Goal: Check status: Check status

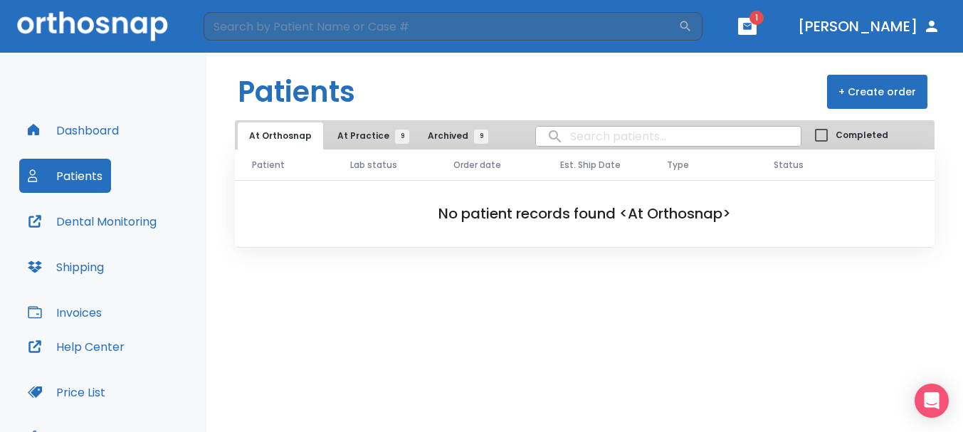
click at [83, 128] on button "Dashboard" at bounding box center [73, 130] width 108 height 34
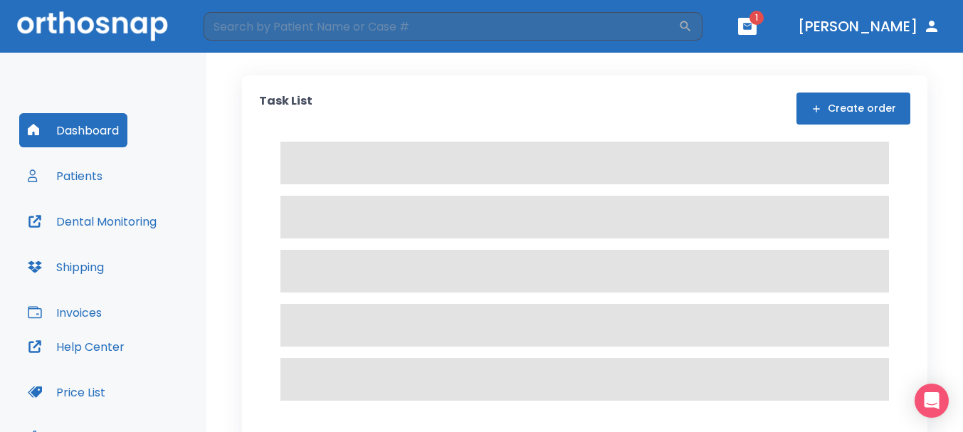
click at [753, 30] on icon "button" at bounding box center [748, 26] width 10 height 10
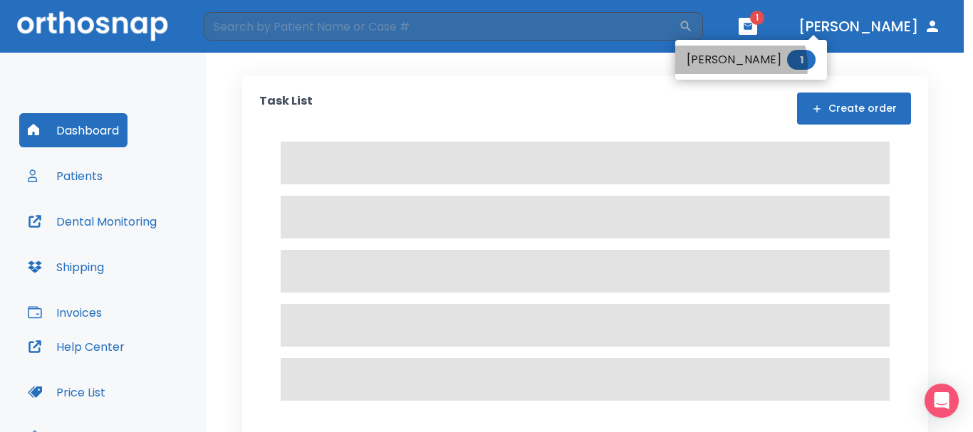
click at [726, 66] on li "[PERSON_NAME] 1" at bounding box center [751, 60] width 152 height 28
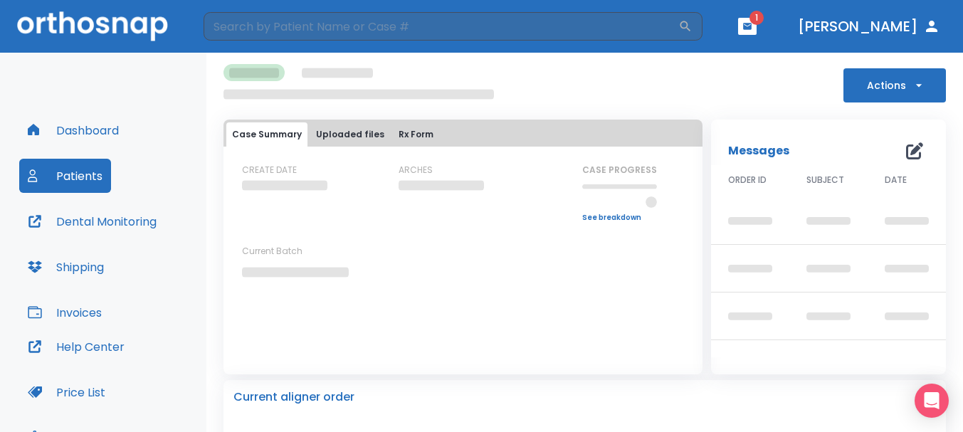
click at [752, 27] on icon "button" at bounding box center [747, 26] width 9 height 6
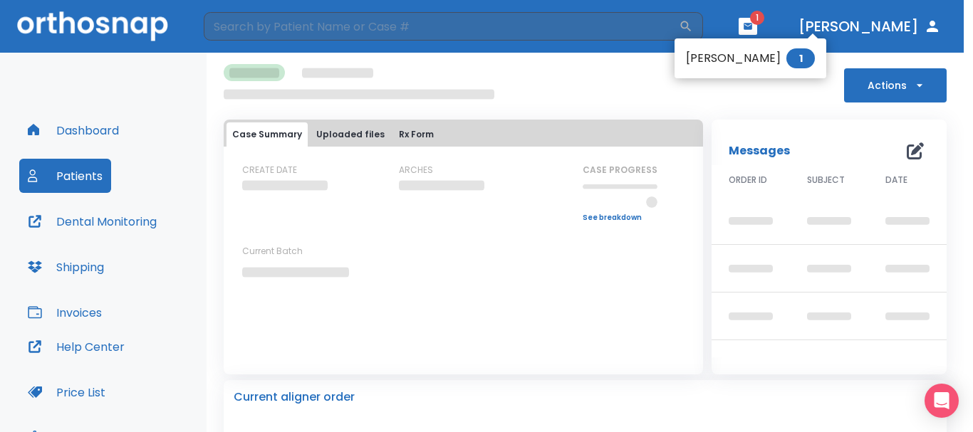
click at [731, 63] on li "[PERSON_NAME] 1" at bounding box center [750, 58] width 152 height 28
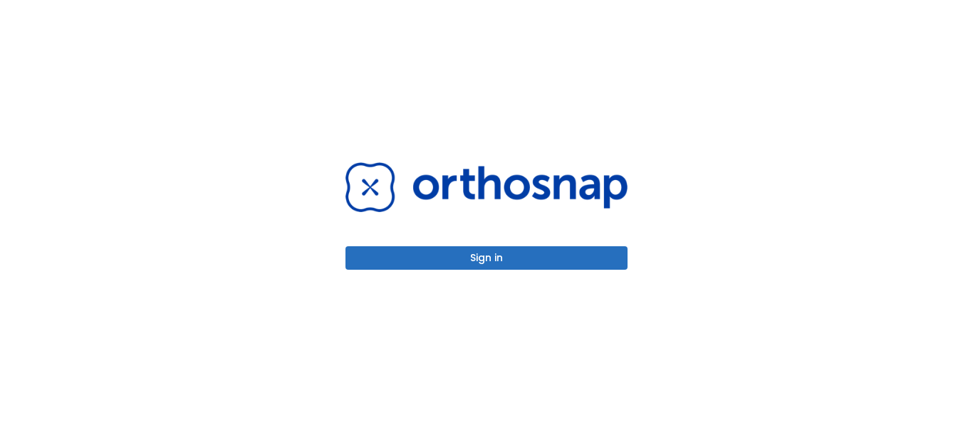
click at [493, 257] on button "Sign in" at bounding box center [486, 257] width 282 height 23
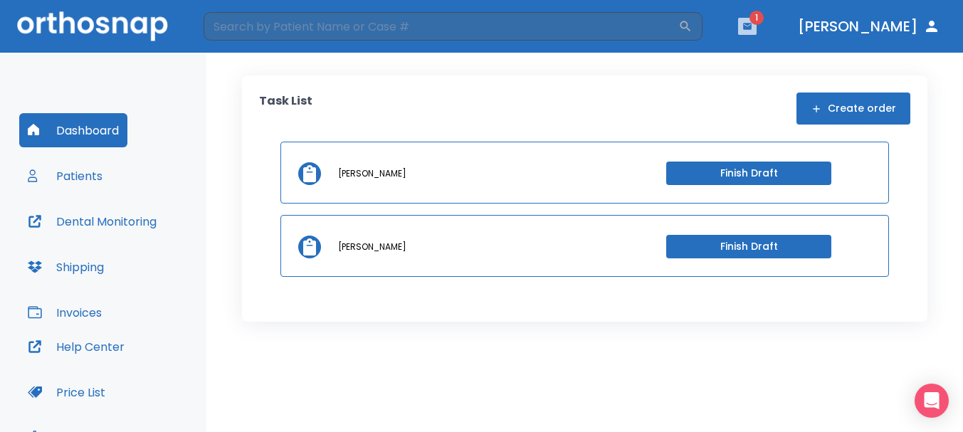
click at [752, 28] on icon "button" at bounding box center [747, 26] width 9 height 6
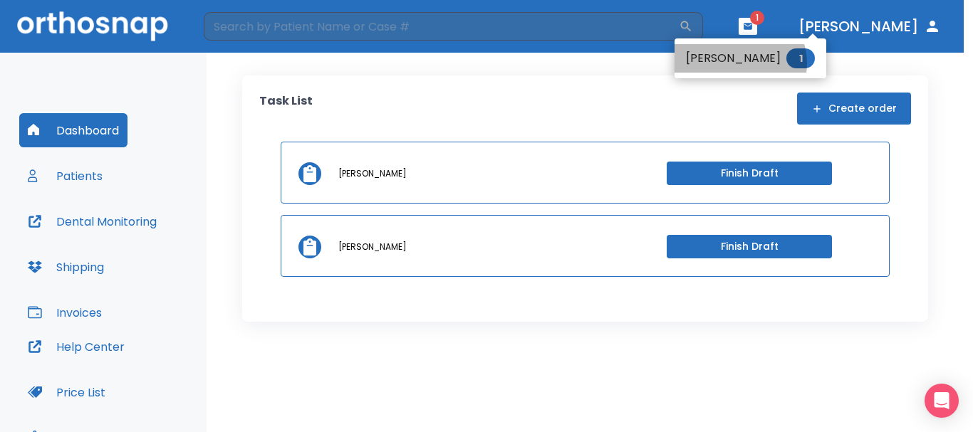
click at [738, 63] on li "Misty Houser 1" at bounding box center [750, 58] width 152 height 28
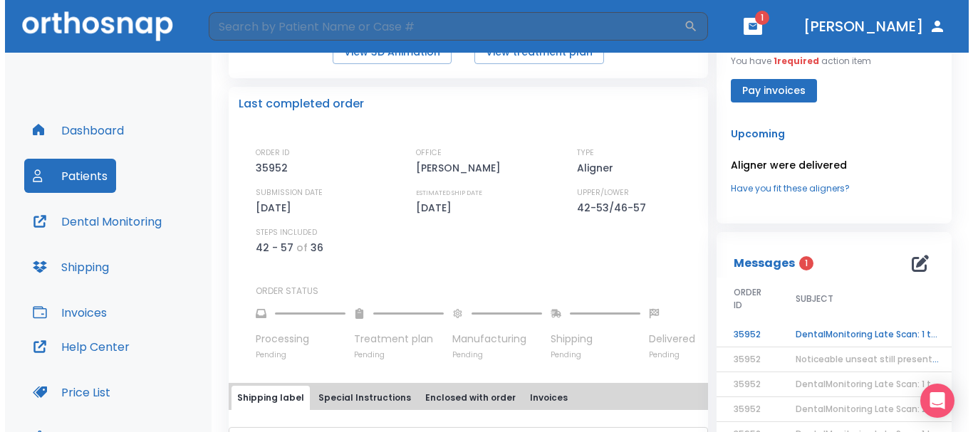
scroll to position [356, 0]
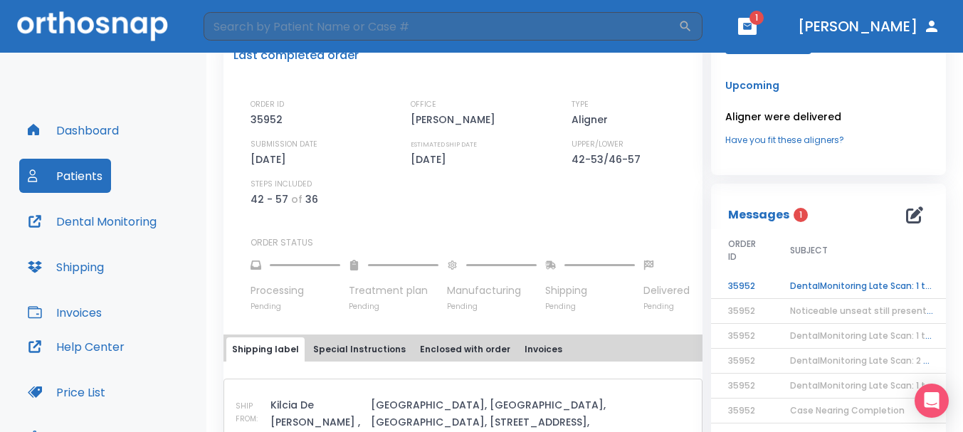
click at [796, 286] on td "DentalMonitoring Late Scan: 1 to 2 Weeks Notification" at bounding box center [862, 286] width 178 height 25
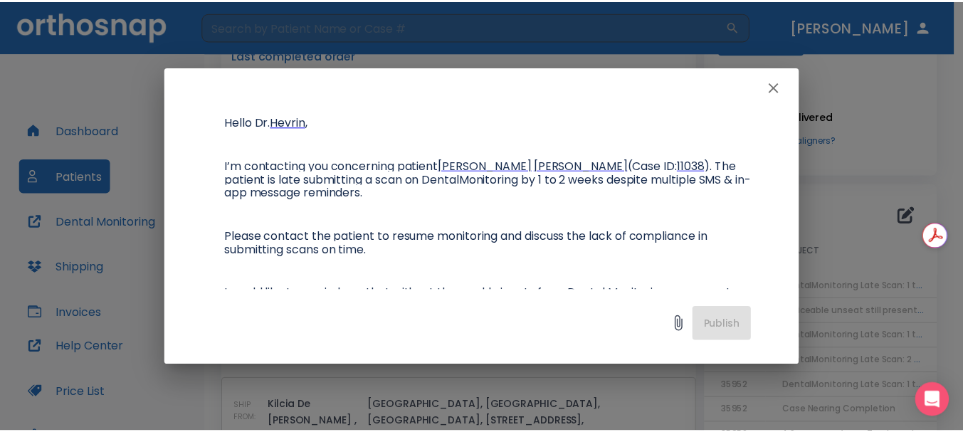
scroll to position [142, 0]
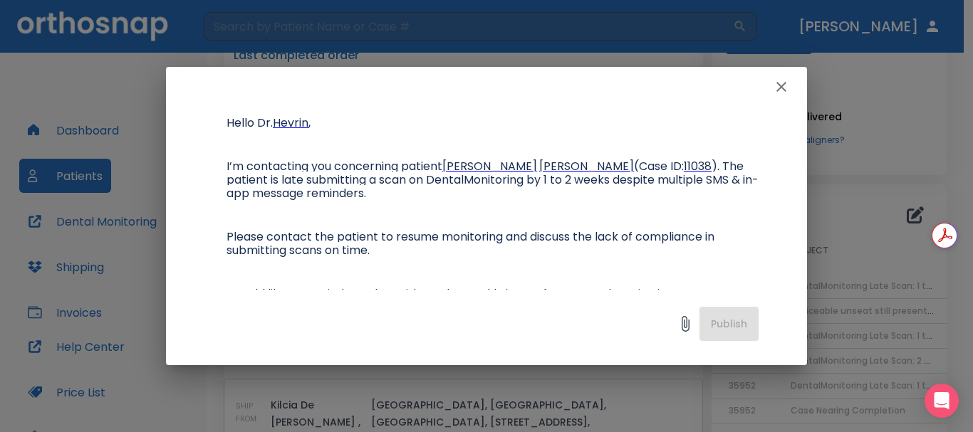
click at [774, 79] on icon "button" at bounding box center [781, 86] width 17 height 17
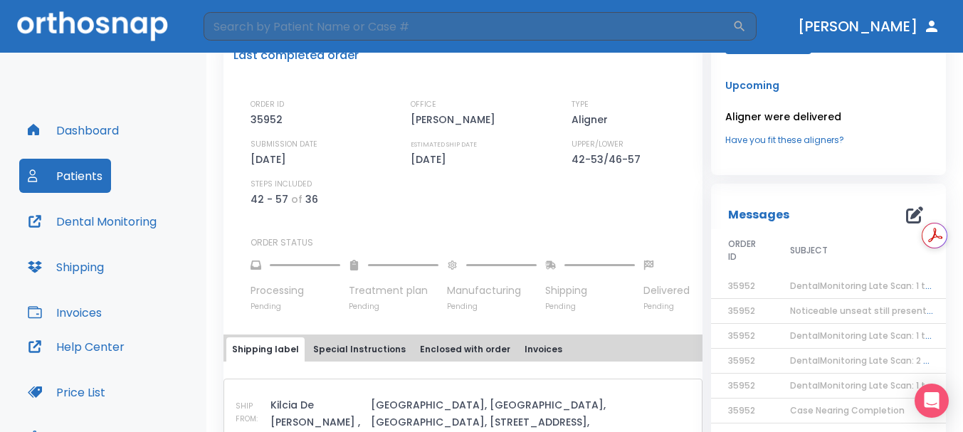
click at [103, 221] on button "Dental Monitoring" at bounding box center [92, 221] width 146 height 34
